Goal: Information Seeking & Learning: Learn about a topic

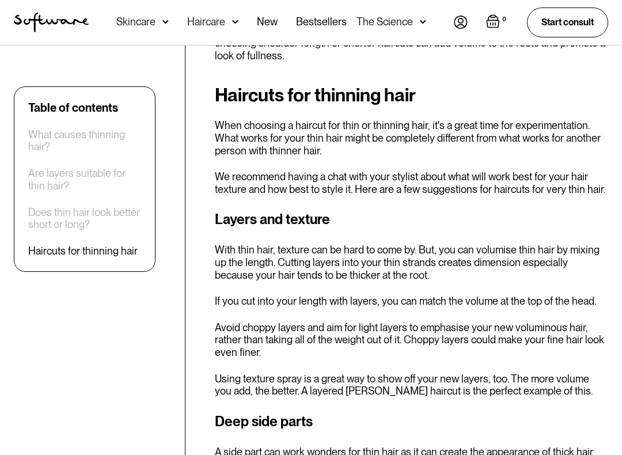
scroll to position [1374, 0]
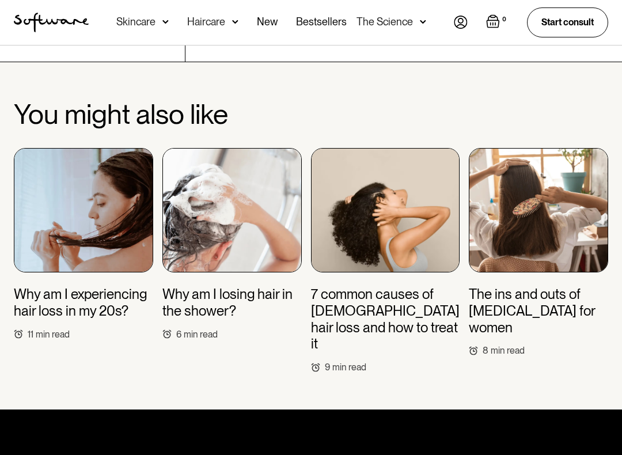
scroll to position [2897, 0]
click at [414, 162] on img at bounding box center [385, 210] width 149 height 124
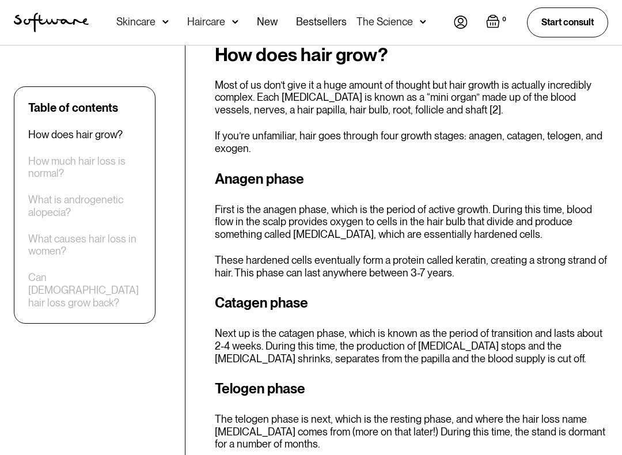
scroll to position [618, 0]
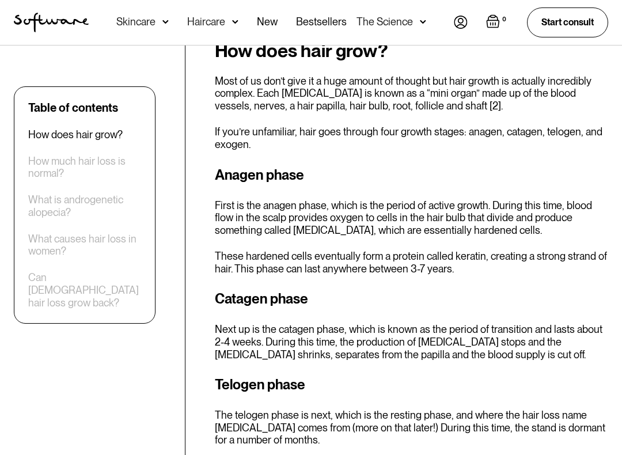
click at [599, 390] on p "The telogen phase is next, which is the resting phase, and where the hair loss …" at bounding box center [412, 428] width 394 height 37
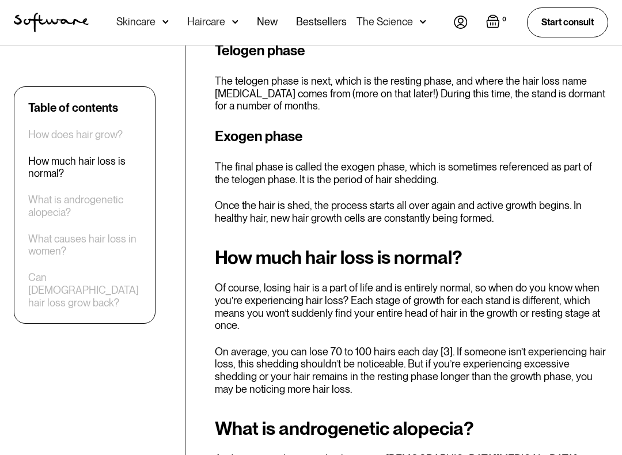
scroll to position [961, 0]
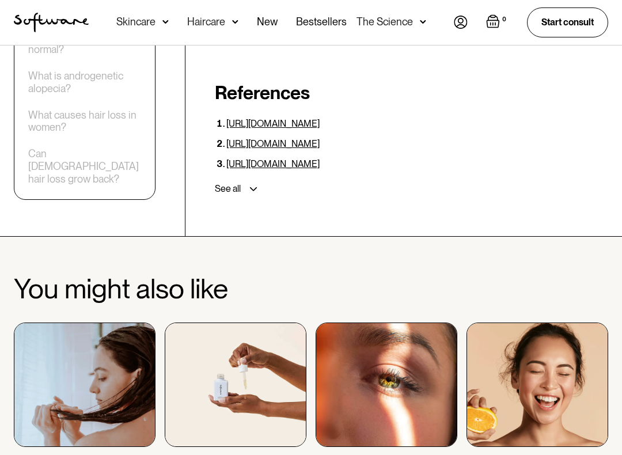
scroll to position [3746, 0]
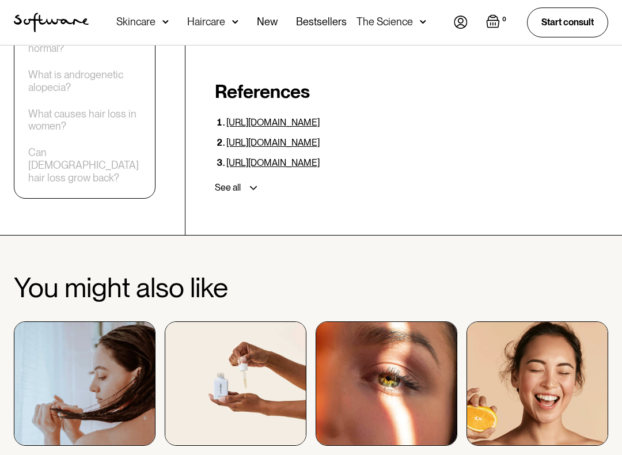
click at [435, 322] on img at bounding box center [387, 384] width 142 height 124
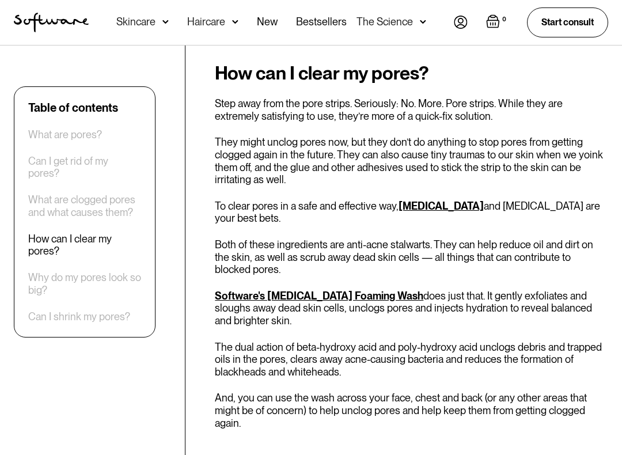
scroll to position [1138, 0]
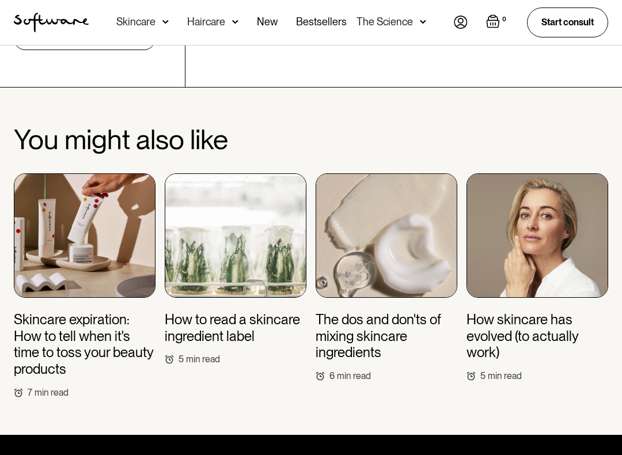
scroll to position [2843, 0]
